Goal: Find specific page/section: Find specific page/section

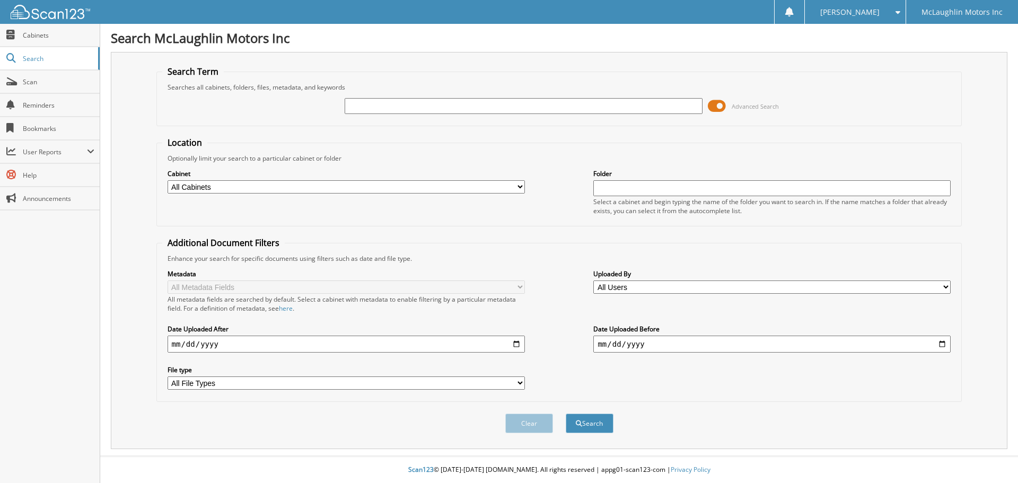
click at [372, 106] on input "text" at bounding box center [523, 106] width 357 height 16
click at [367, 110] on input "text" at bounding box center [523, 106] width 357 height 16
type input "2574766"
click at [566, 413] on button "Search" at bounding box center [590, 423] width 48 height 20
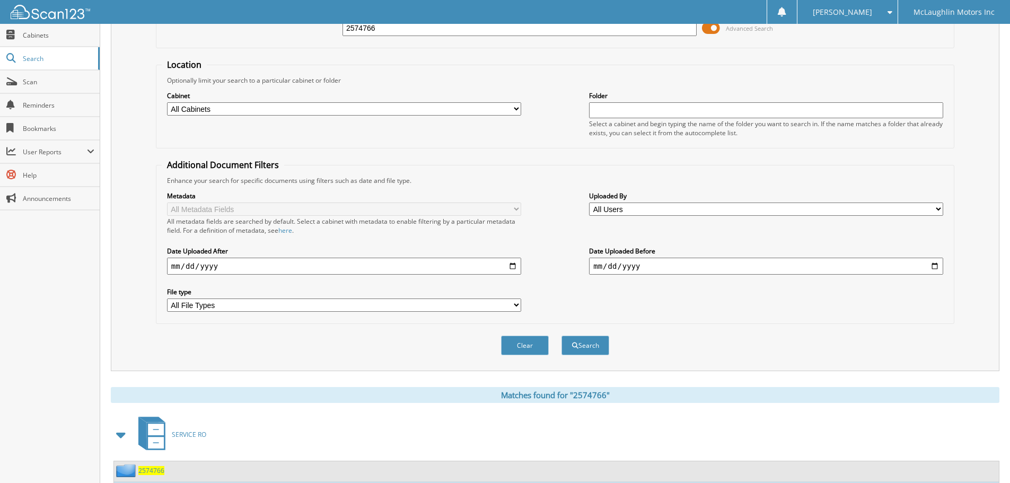
scroll to position [159, 0]
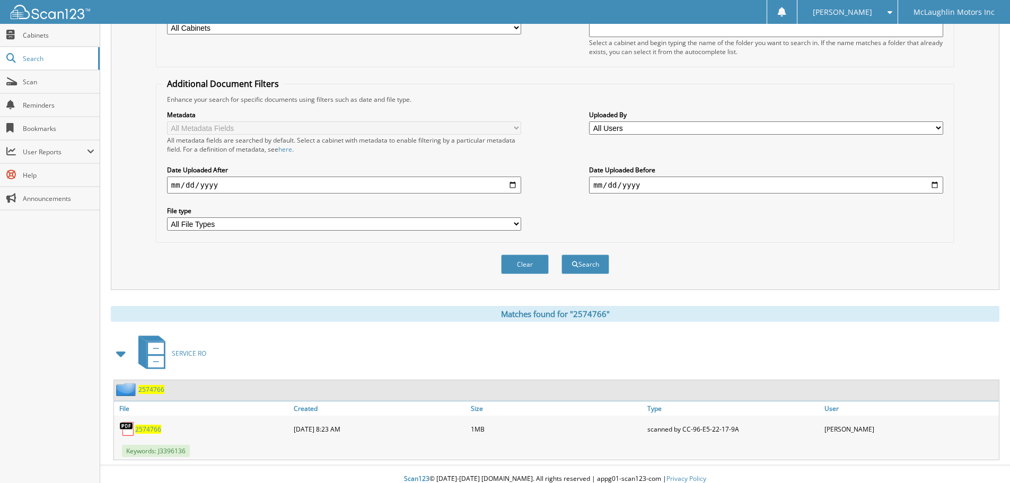
click at [148, 430] on span "2574766" at bounding box center [148, 429] width 26 height 9
